Goal: Check status: Check status

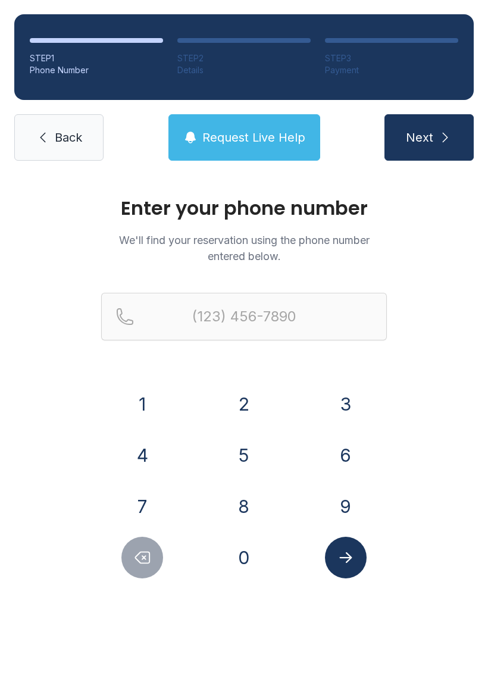
click at [148, 509] on button "7" at bounding box center [142, 507] width 42 height 42
click at [147, 510] on button "7" at bounding box center [142, 507] width 42 height 42
click at [247, 561] on button "0" at bounding box center [244, 558] width 42 height 42
click at [247, 516] on button "8" at bounding box center [244, 507] width 42 height 42
click at [143, 461] on button "4" at bounding box center [142, 456] width 42 height 42
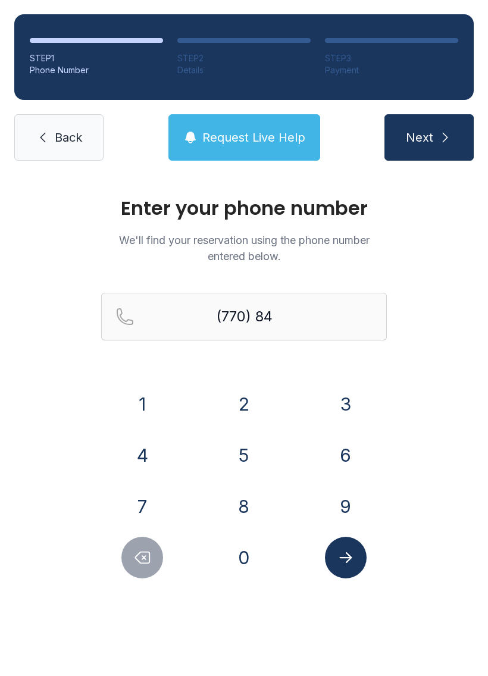
click at [345, 456] on button "6" at bounding box center [346, 456] width 42 height 42
click at [352, 504] on button "9" at bounding box center [346, 507] width 42 height 42
click at [350, 406] on button "3" at bounding box center [346, 404] width 42 height 42
click at [149, 509] on button "7" at bounding box center [142, 507] width 42 height 42
click at [350, 404] on button "3" at bounding box center [346, 404] width 42 height 42
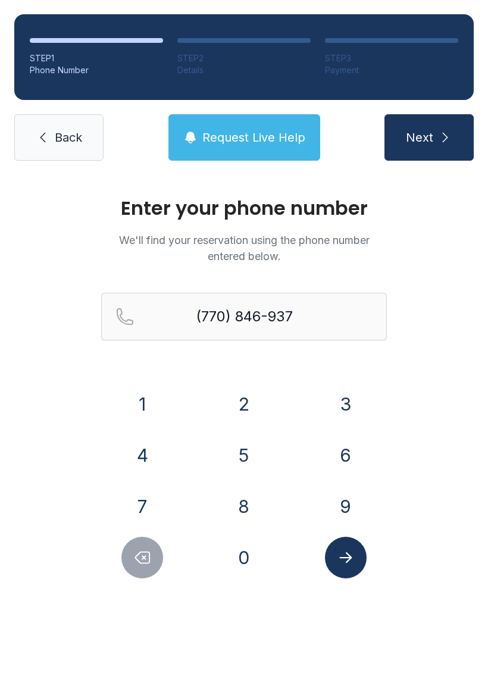
type input "[PHONE_NUMBER]"
click at [345, 570] on button "Submit lookup form" at bounding box center [346, 558] width 42 height 42
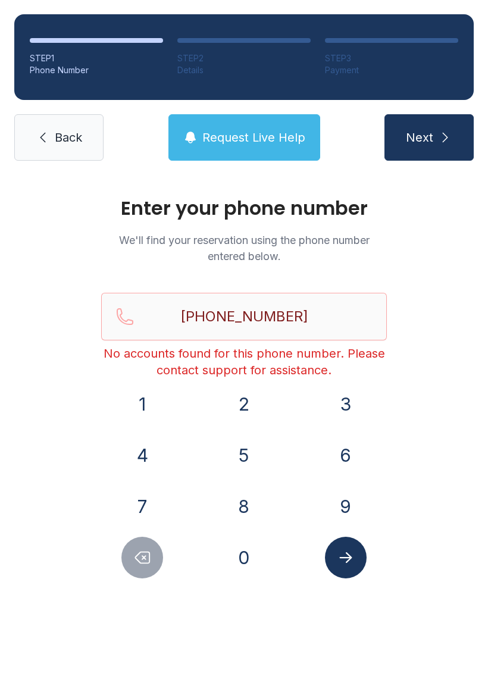
click at [255, 143] on span "Request Live Help" at bounding box center [253, 137] width 103 height 17
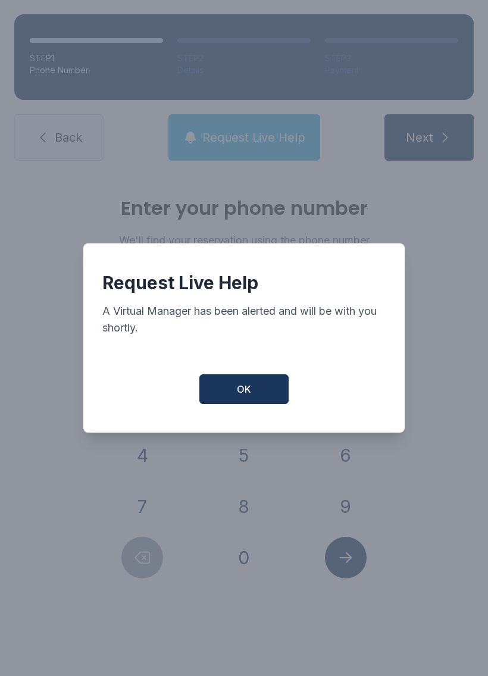
click at [254, 393] on button "OK" at bounding box center [243, 389] width 89 height 30
